Goal: Task Accomplishment & Management: Use online tool/utility

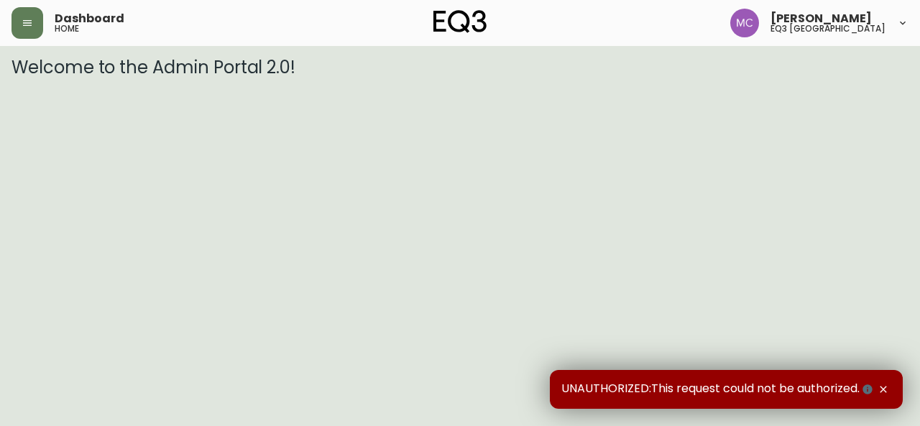
click at [850, 19] on span "Michael Chee" at bounding box center [820, 18] width 101 height 11
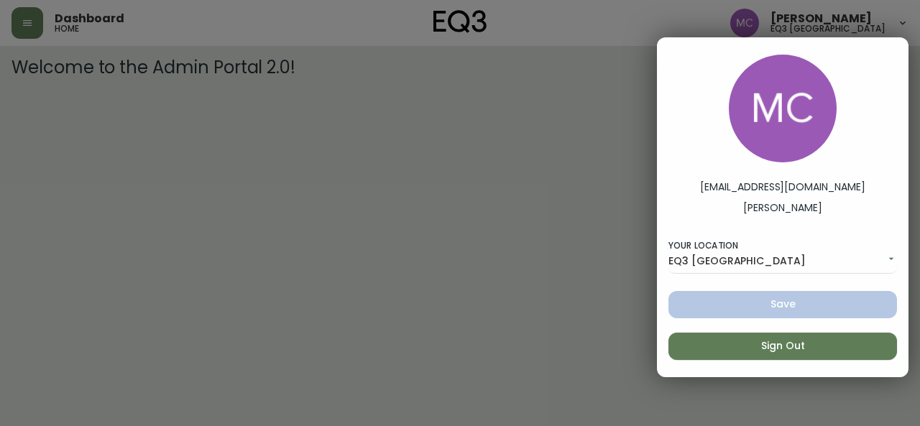
click at [792, 350] on span "Sign Out" at bounding box center [783, 346] width 206 height 18
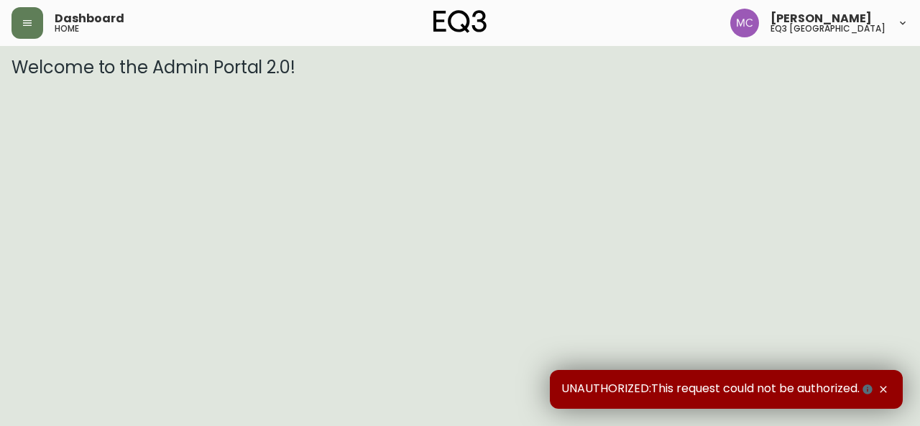
click at [861, 22] on span "Michael Chee" at bounding box center [820, 18] width 101 height 11
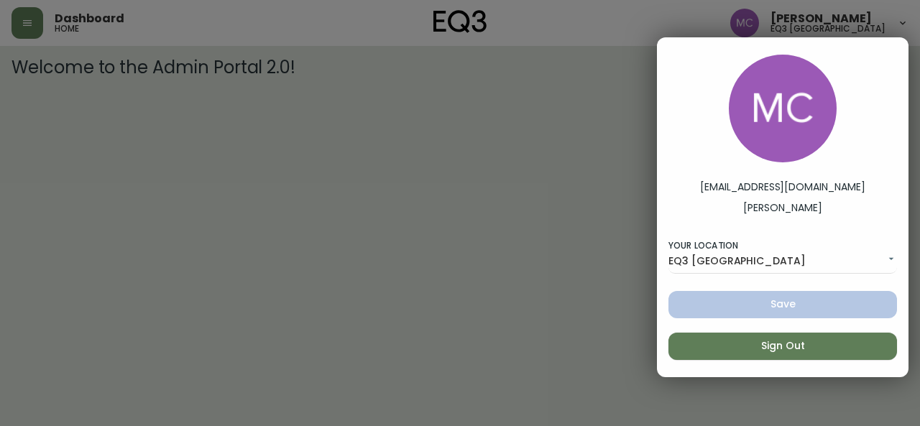
click at [436, 281] on div at bounding box center [460, 213] width 920 height 426
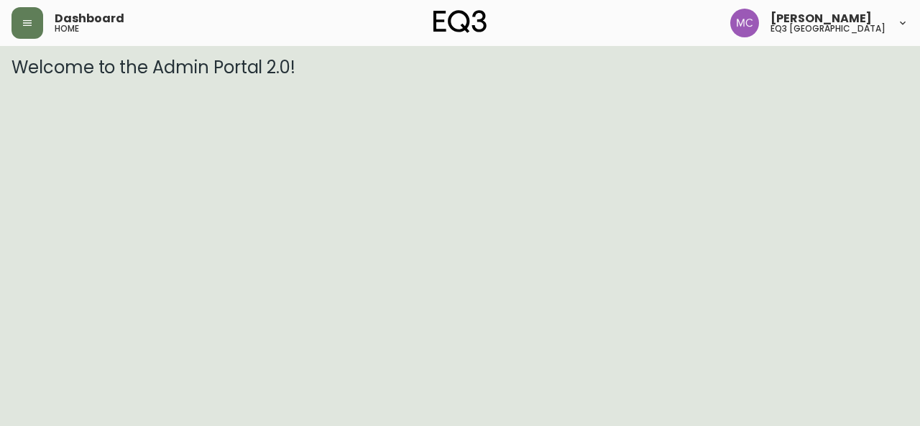
click at [814, 17] on span "[PERSON_NAME]" at bounding box center [820, 18] width 101 height 11
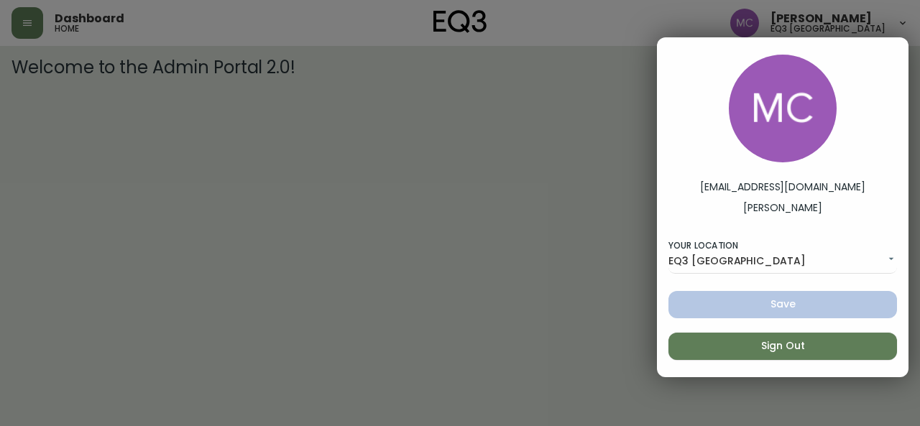
click at [793, 353] on span "Sign Out" at bounding box center [783, 346] width 206 height 18
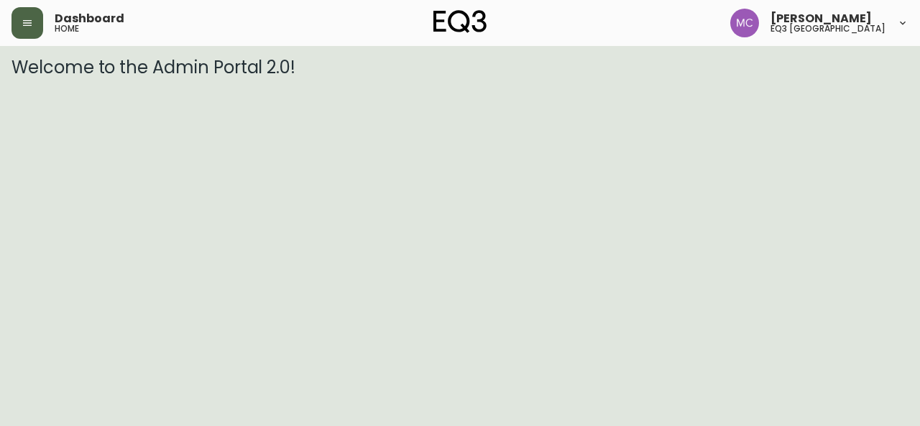
click at [23, 31] on button "button" at bounding box center [27, 23] width 32 height 32
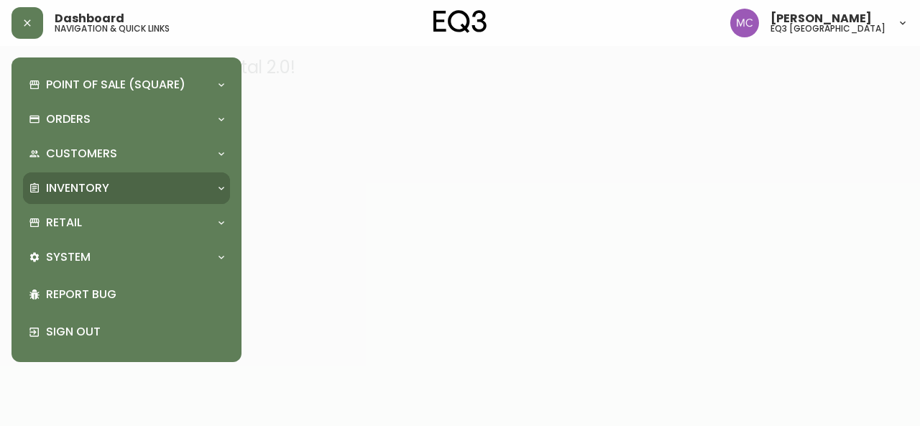
click at [99, 175] on div "Inventory" at bounding box center [126, 188] width 207 height 32
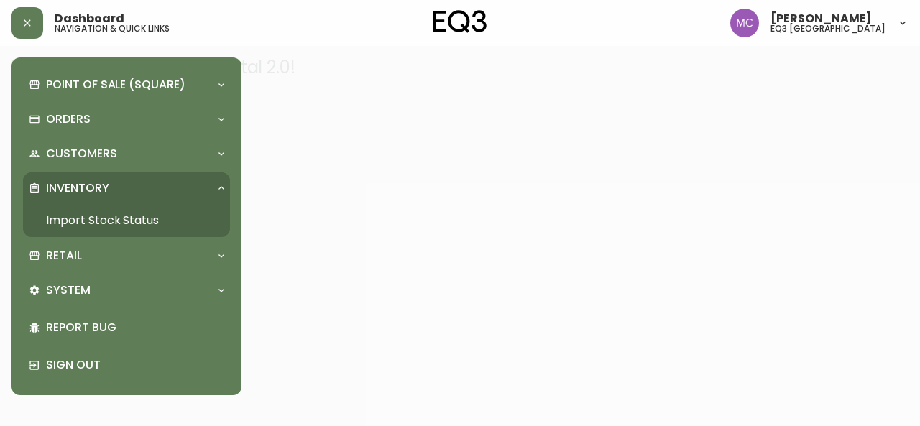
click at [99, 226] on link "Import Stock Status" at bounding box center [126, 220] width 207 height 33
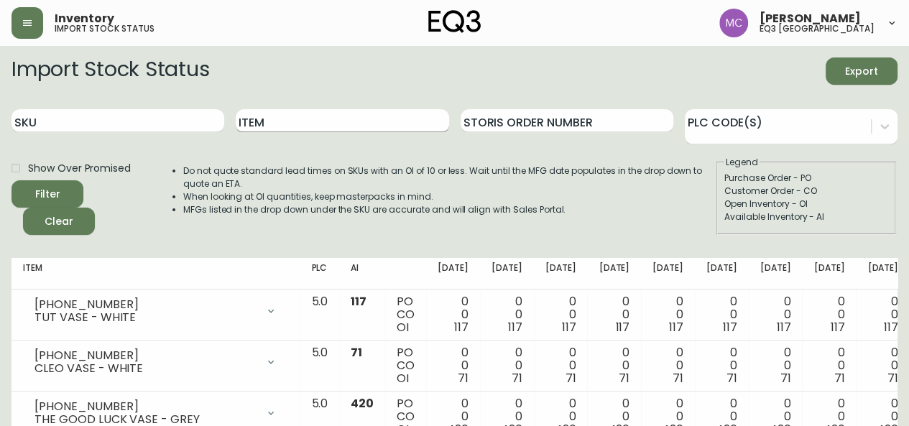
click at [282, 109] on input "Item" at bounding box center [342, 120] width 213 height 23
type input "acel"
click at [11, 180] on button "Filter" at bounding box center [47, 193] width 72 height 27
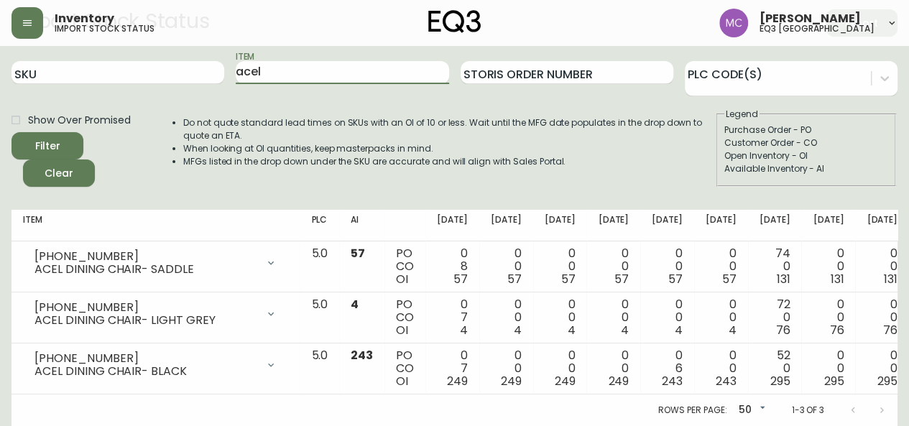
scroll to position [58, 0]
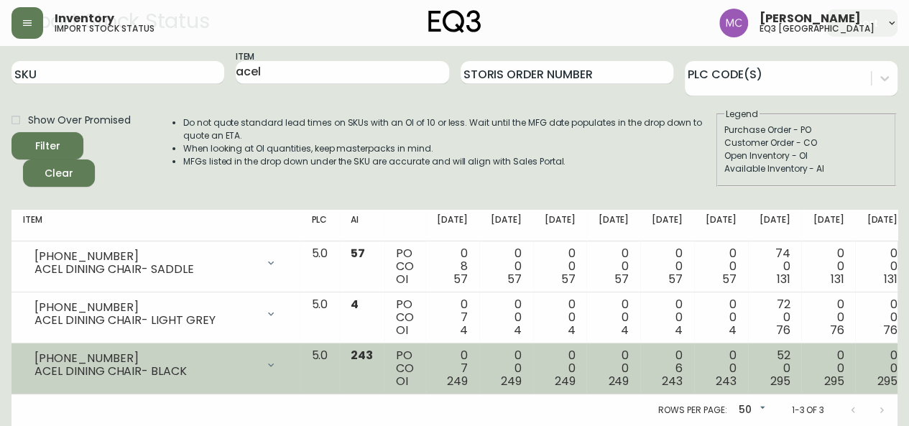
click at [114, 352] on div "[PHONE_NUMBER]" at bounding box center [145, 358] width 222 height 13
click at [110, 352] on div "[PHONE_NUMBER]" at bounding box center [145, 358] width 222 height 13
click at [108, 352] on div "[PHONE_NUMBER]" at bounding box center [145, 358] width 222 height 13
drag, startPoint x: 108, startPoint y: 344, endPoint x: 30, endPoint y: 341, distance: 77.7
click at [30, 349] on div "[PHONE_NUMBER] ACEL DINING CHAIR- BLACK" at bounding box center [155, 365] width 265 height 32
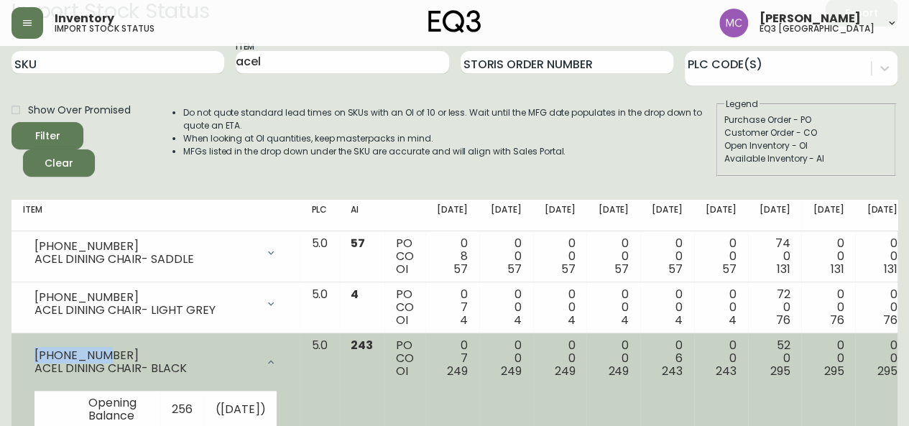
copy div "[PHONE_NUMBER]"
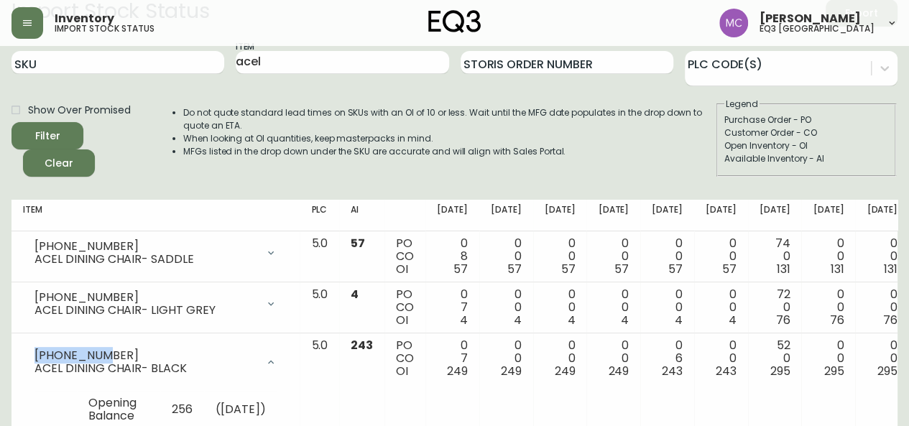
scroll to position [57, 0]
